Goal: Task Accomplishment & Management: Manage account settings

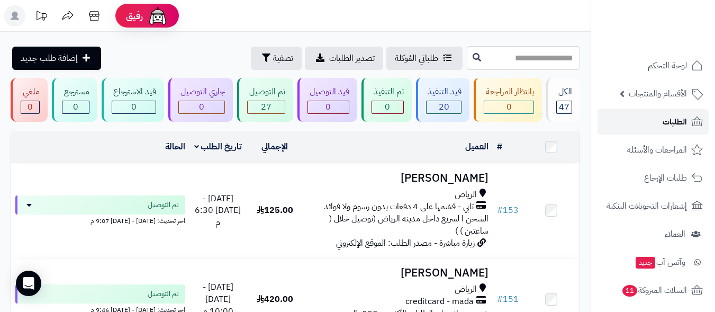
click at [658, 121] on link "الطلبات" at bounding box center [653, 121] width 111 height 25
